Goal: Information Seeking & Learning: Learn about a topic

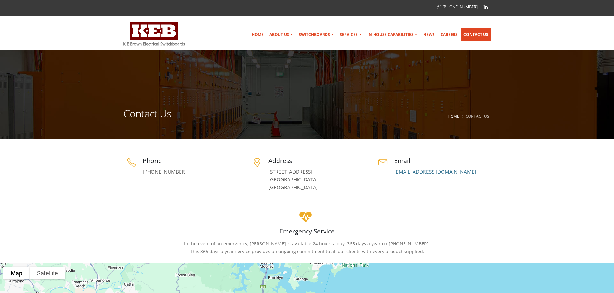
click at [467, 35] on link "Contact Us" at bounding box center [476, 34] width 30 height 13
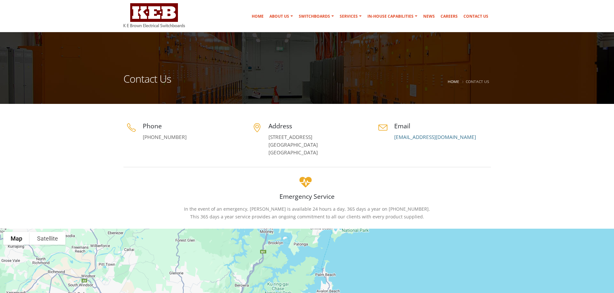
scroll to position [32, 0]
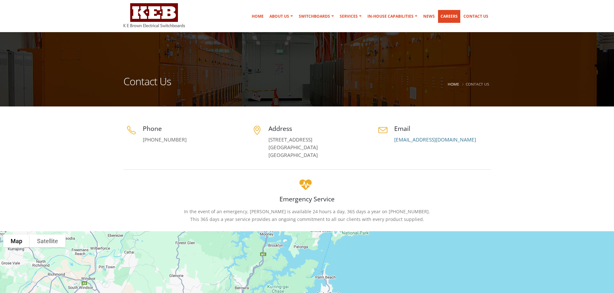
click at [444, 20] on link "Careers" at bounding box center [449, 16] width 22 height 13
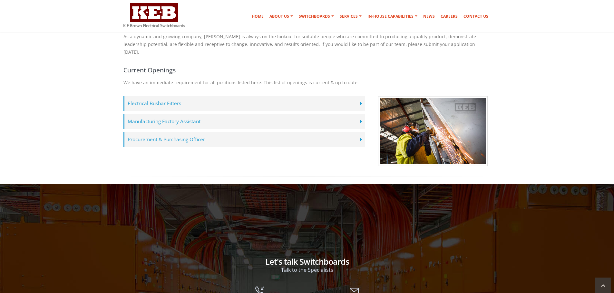
scroll to position [161, 0]
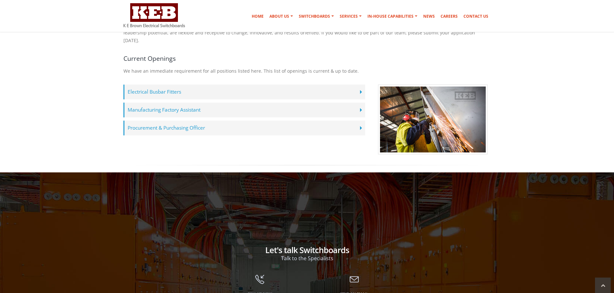
click at [335, 124] on label "Procurement & Purchasing Officer" at bounding box center [244, 128] width 242 height 15
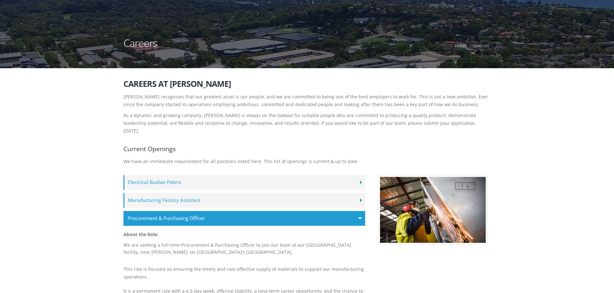
scroll to position [0, 0]
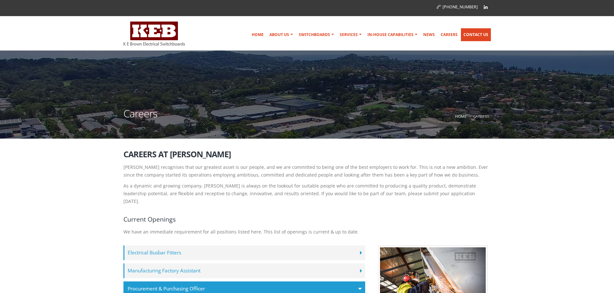
click at [471, 32] on link "Contact Us" at bounding box center [476, 34] width 30 height 13
